Goal: Information Seeking & Learning: Learn about a topic

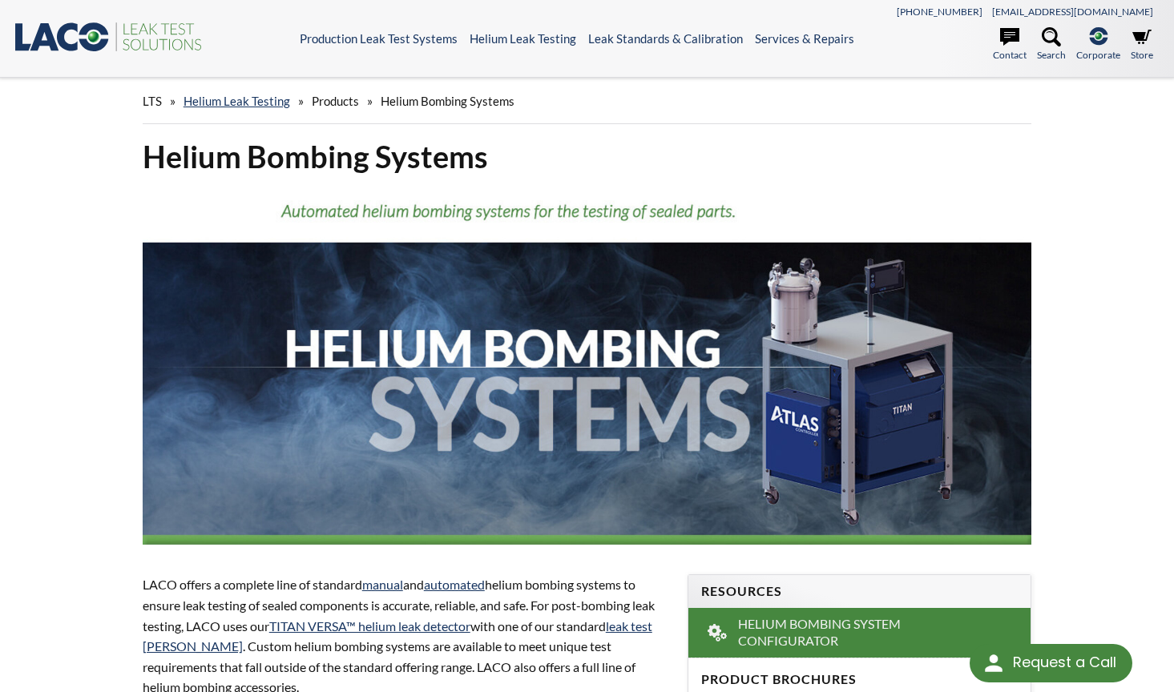
select select "Language Translate Widget"
click at [464, 582] on link "automated" at bounding box center [454, 584] width 61 height 15
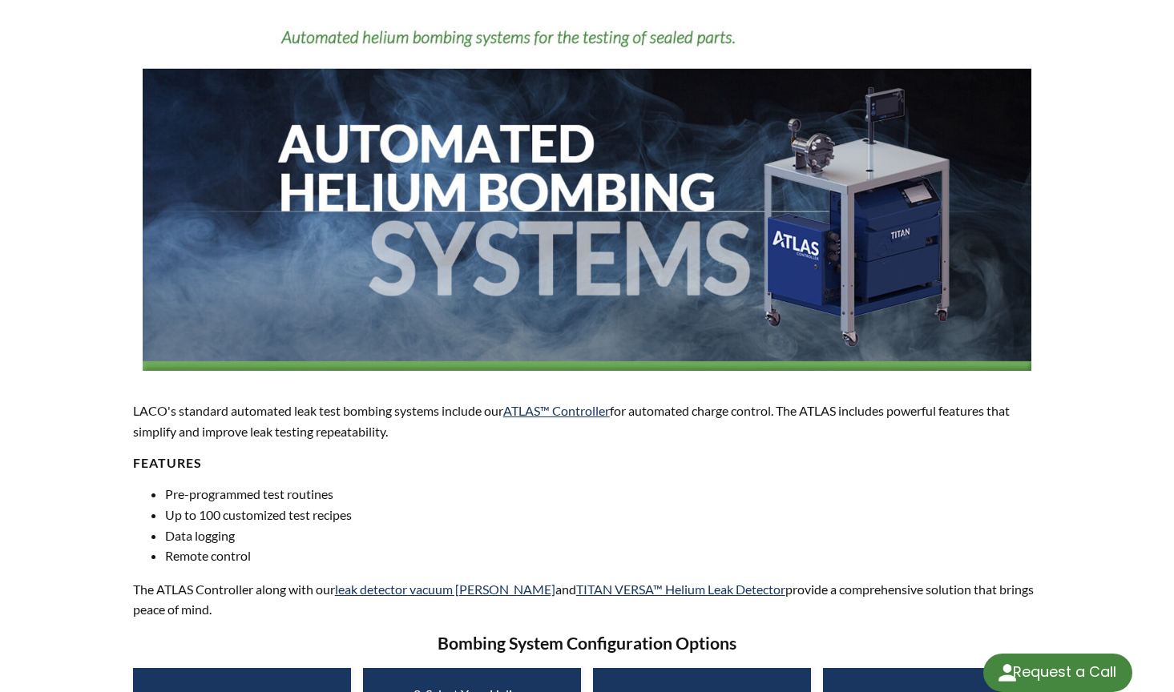
select select "Language Translate Widget"
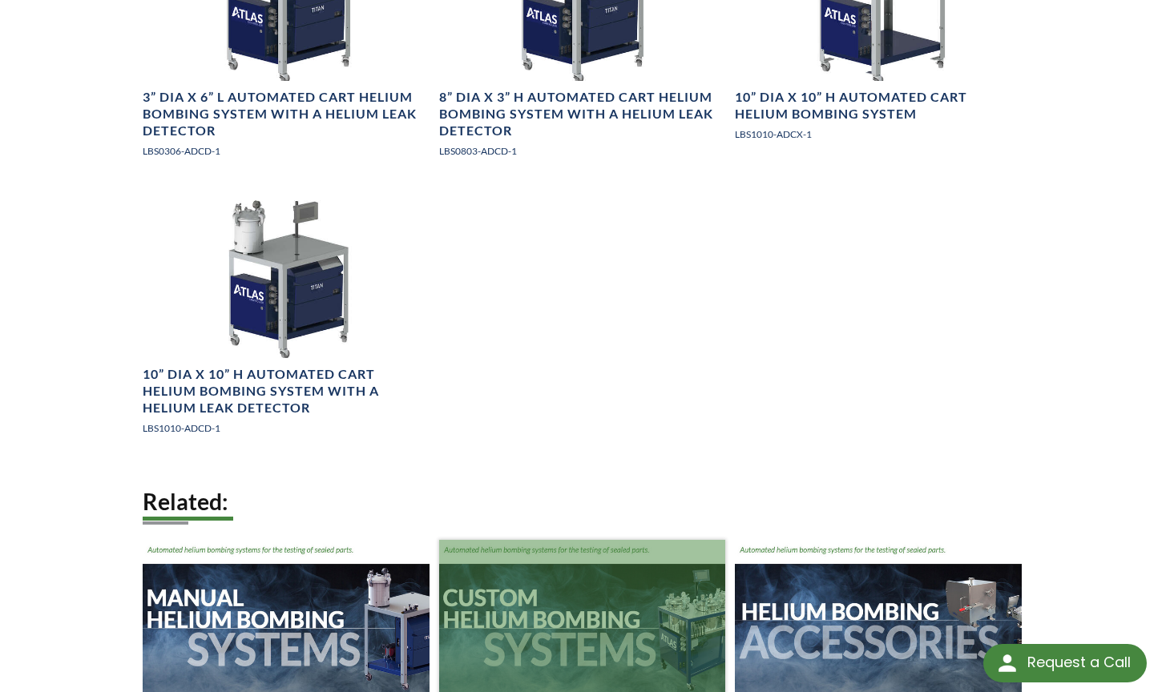
scroll to position [2018, 0]
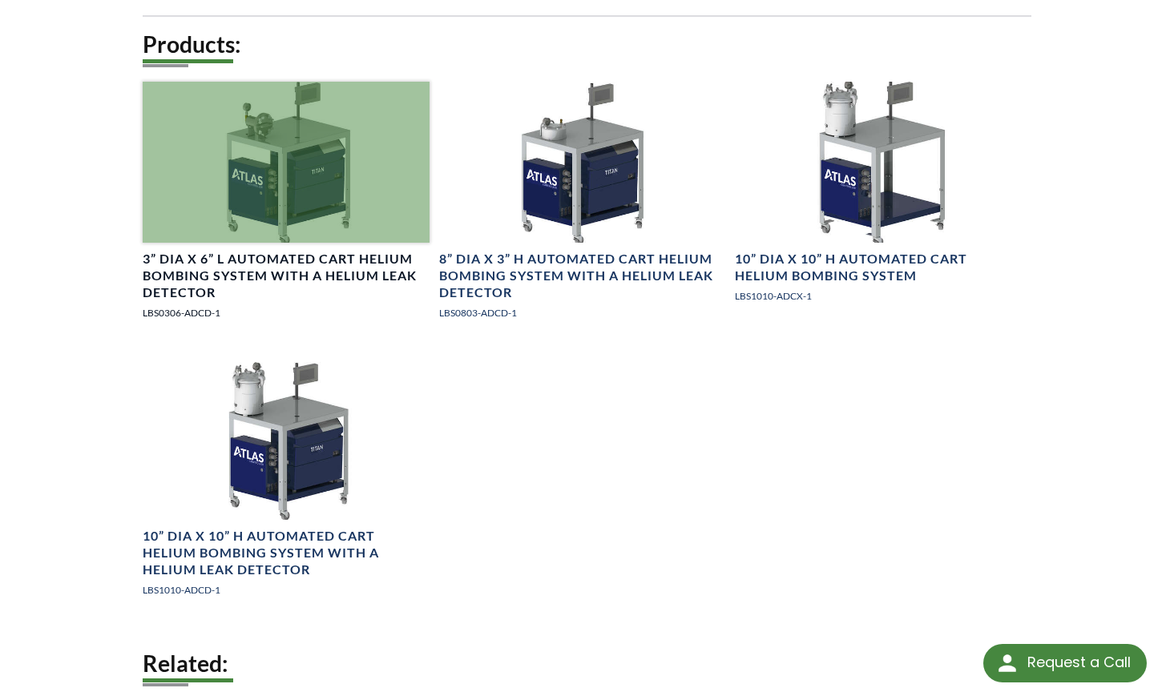
click at [266, 191] on div at bounding box center [286, 162] width 287 height 161
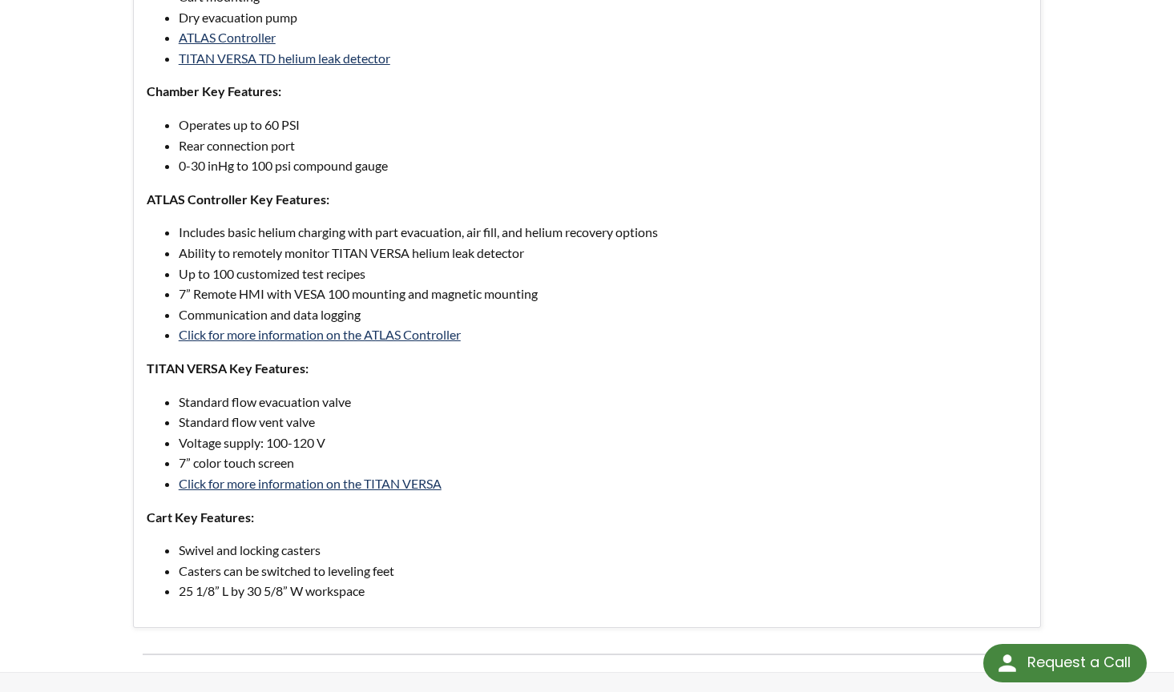
scroll to position [941, 0]
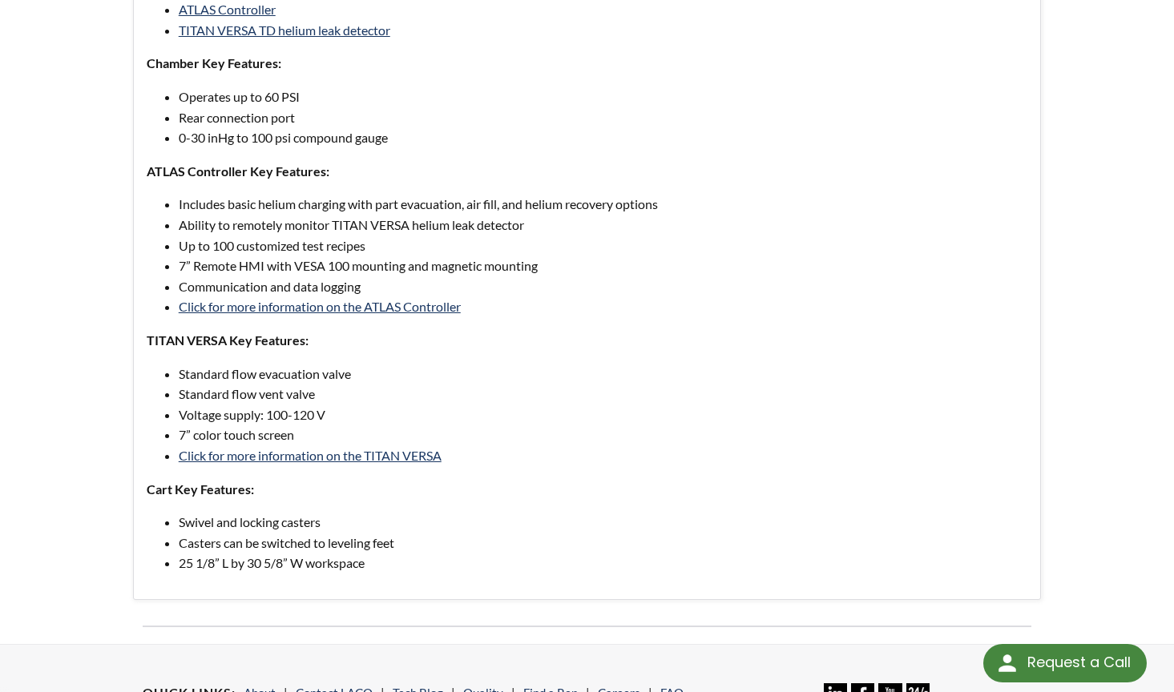
click at [497, 405] on li "Voltage supply: 100-120 V" at bounding box center [603, 415] width 849 height 21
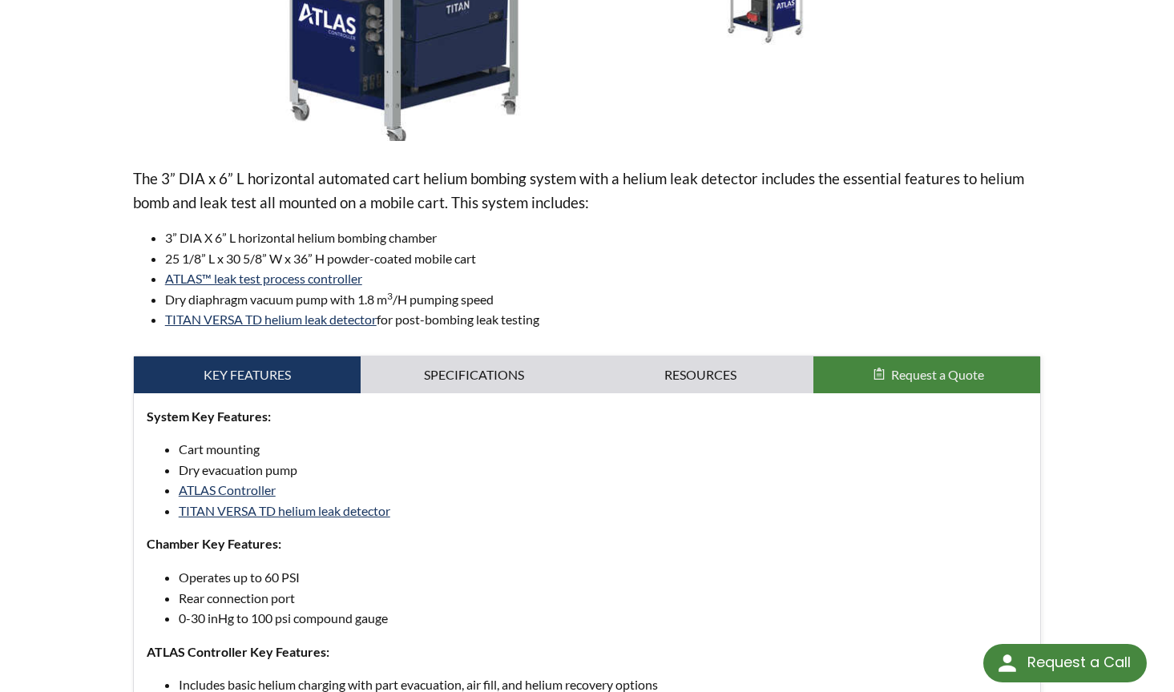
scroll to position [498, 0]
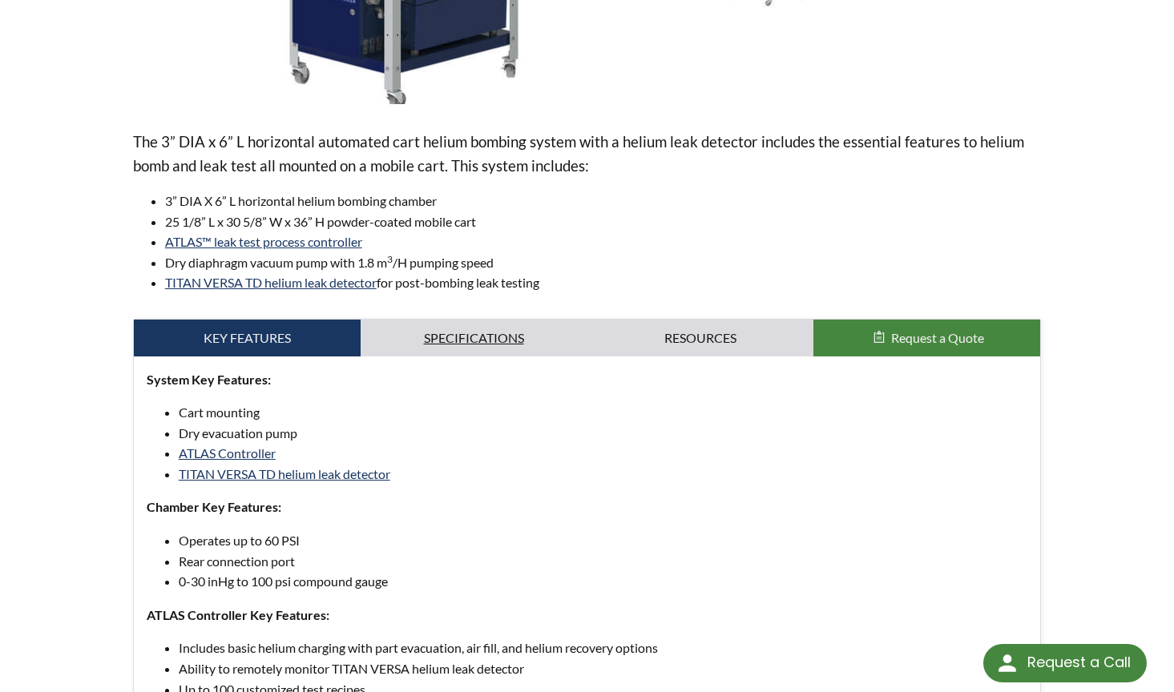
click at [454, 341] on link "Specifications" at bounding box center [474, 338] width 227 height 37
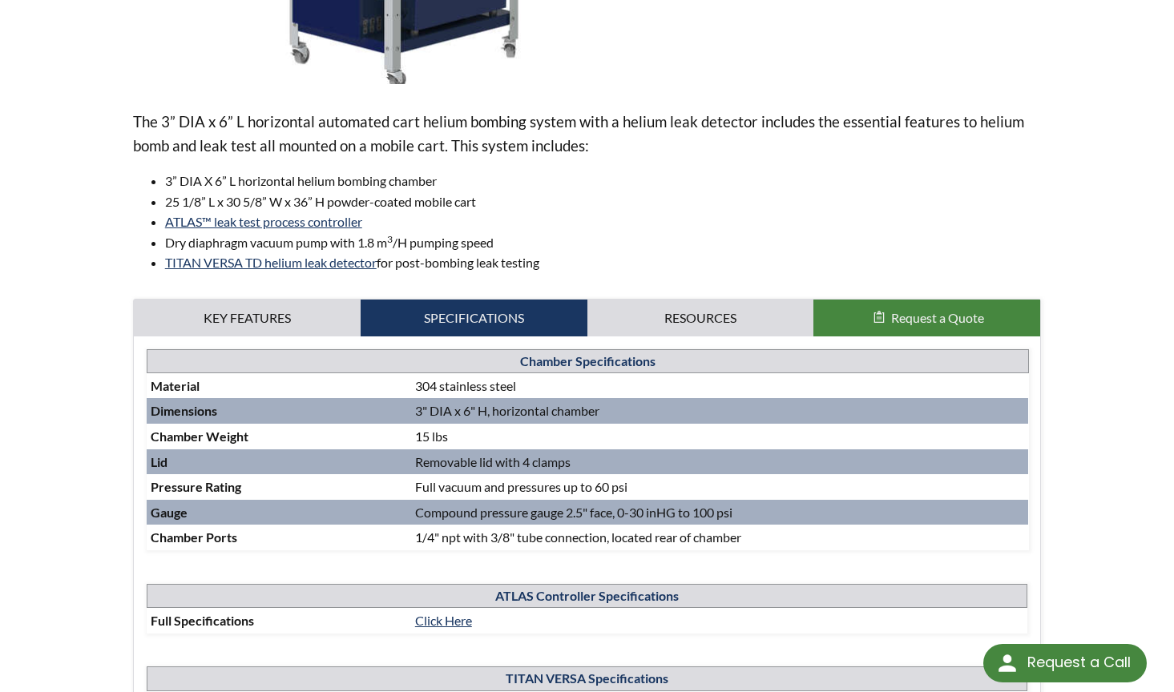
scroll to position [430, 0]
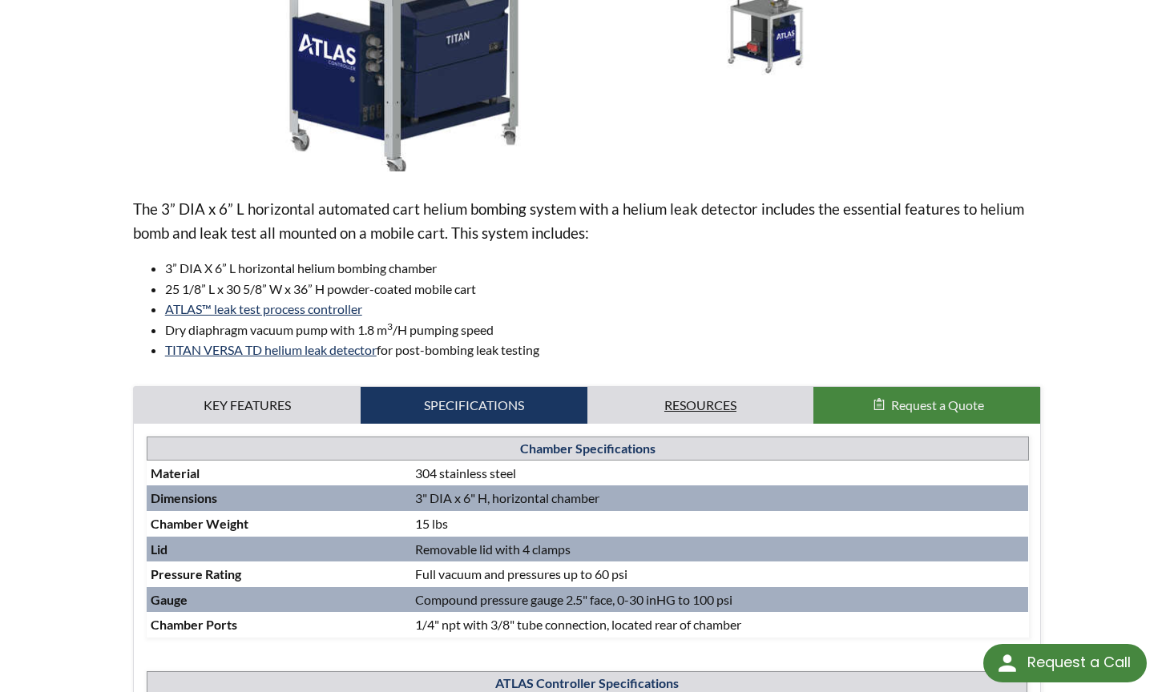
click at [689, 404] on link "Resources" at bounding box center [700, 405] width 227 height 37
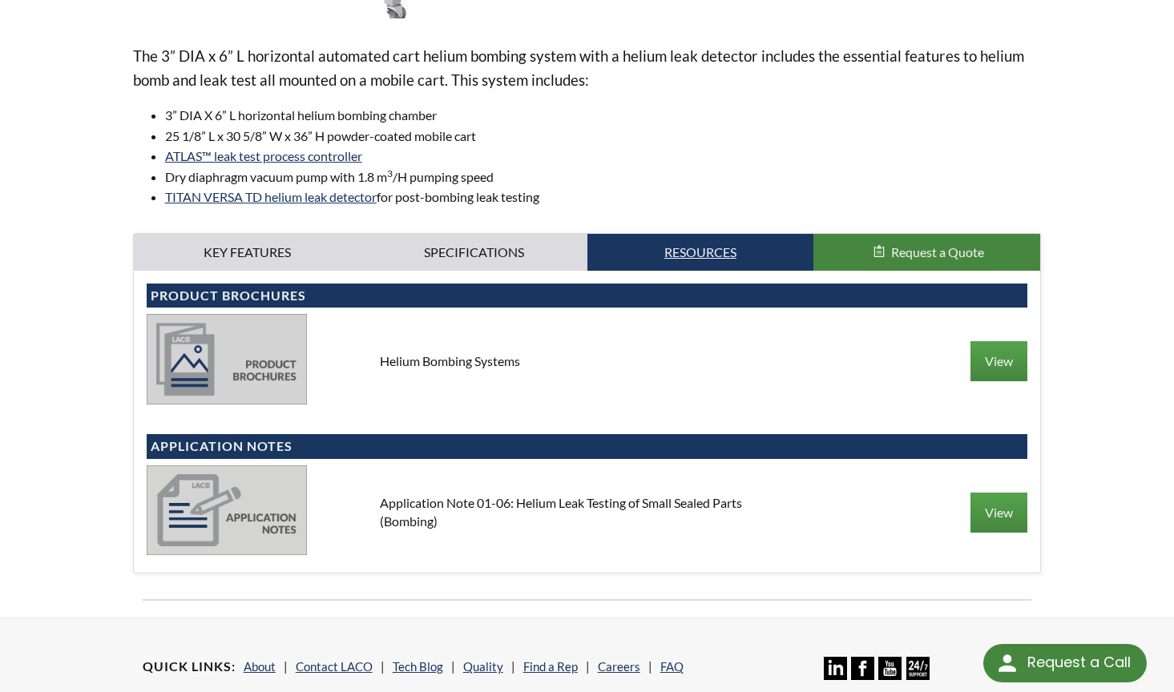
scroll to position [771, 0]
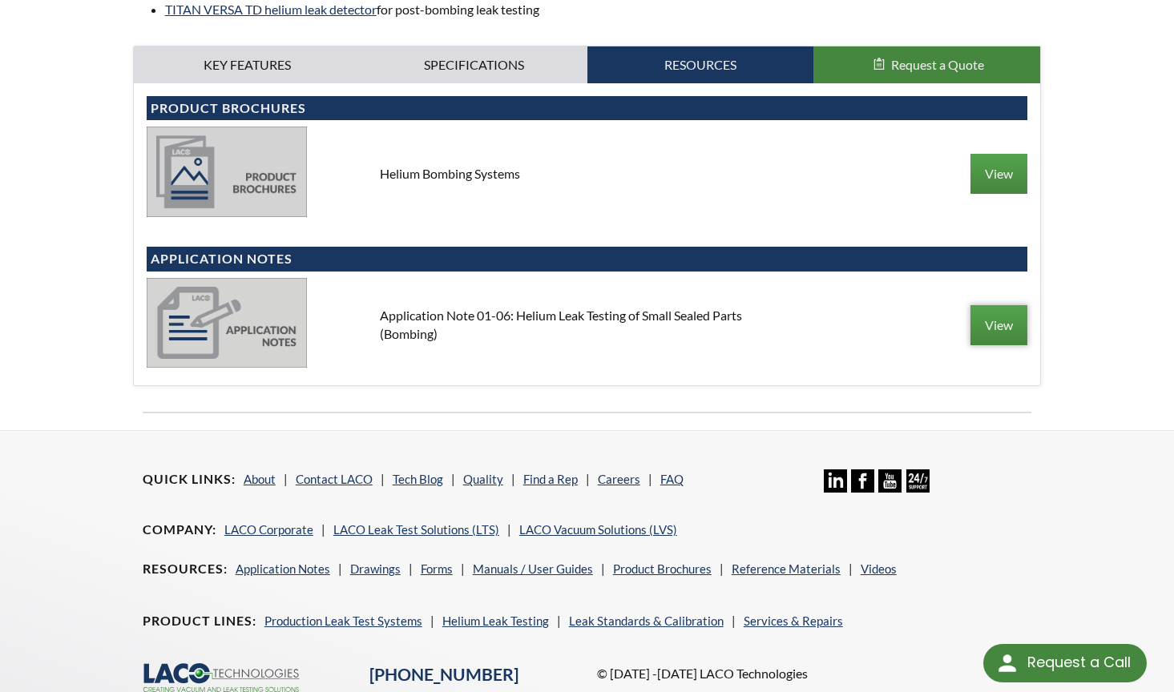
click at [992, 318] on link "View" at bounding box center [998, 325] width 57 height 40
click at [1002, 180] on link "View" at bounding box center [998, 174] width 57 height 40
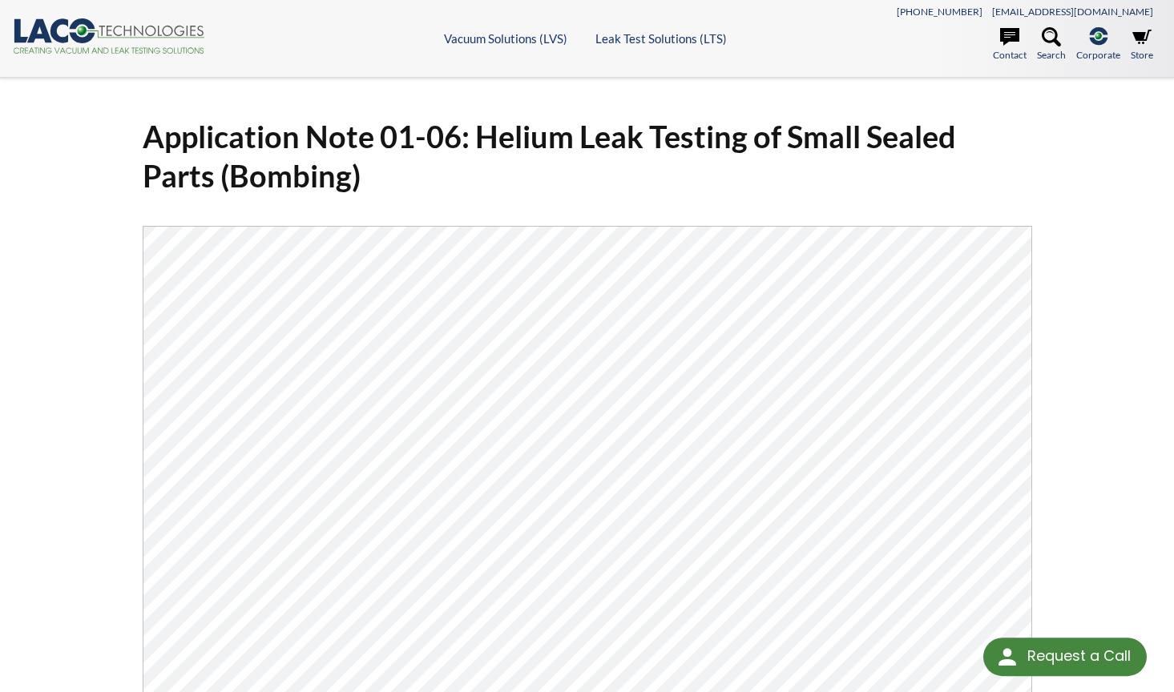
select select "Language Translate Widget"
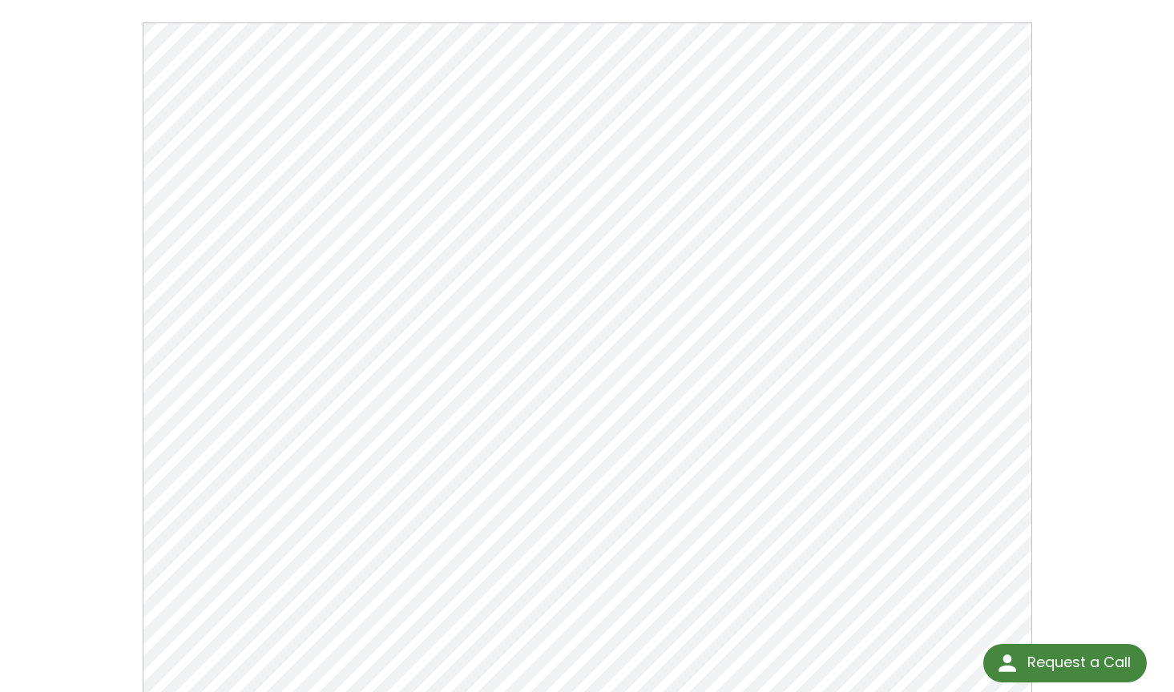
scroll to position [441, 0]
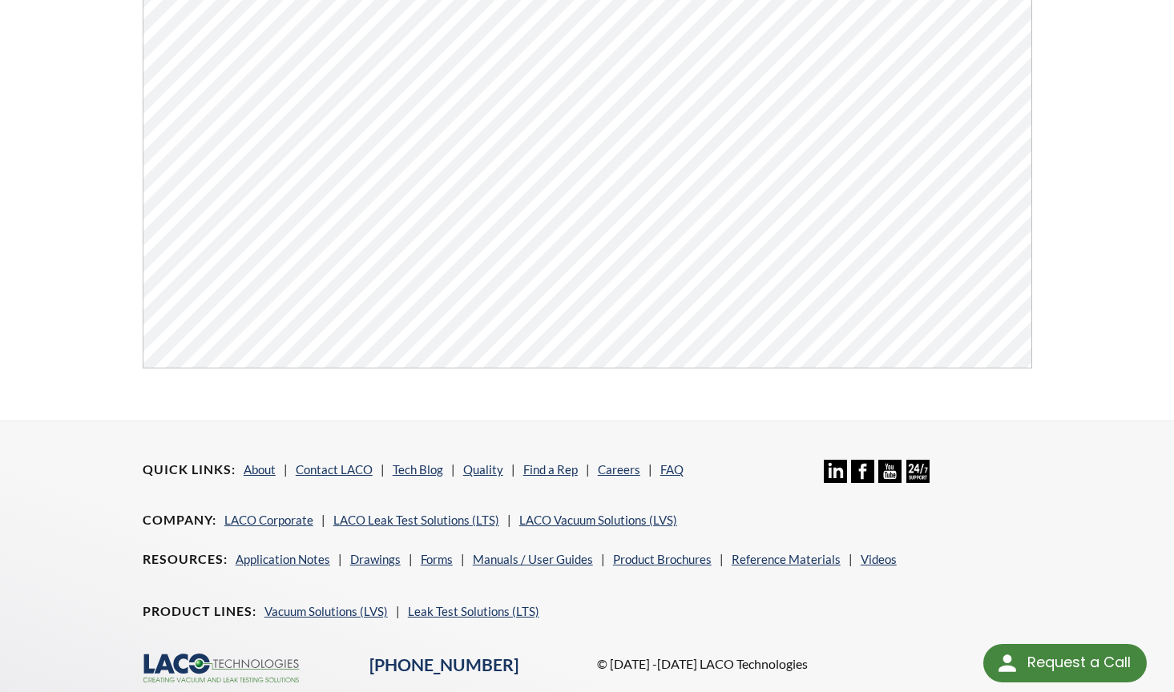
scroll to position [509, 0]
